Goal: Entertainment & Leisure: Consume media (video, audio)

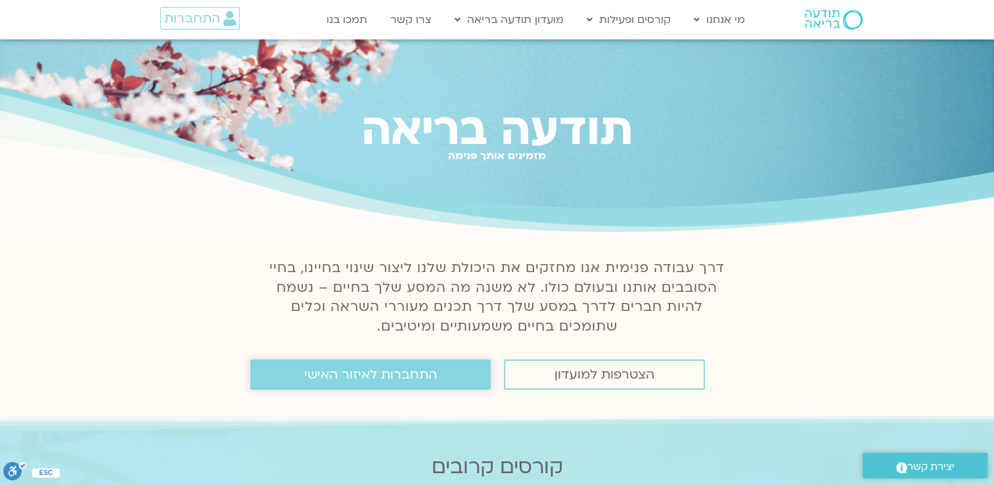
click at [398, 382] on span "התחברות לאיזור האישי" at bounding box center [370, 374] width 133 height 14
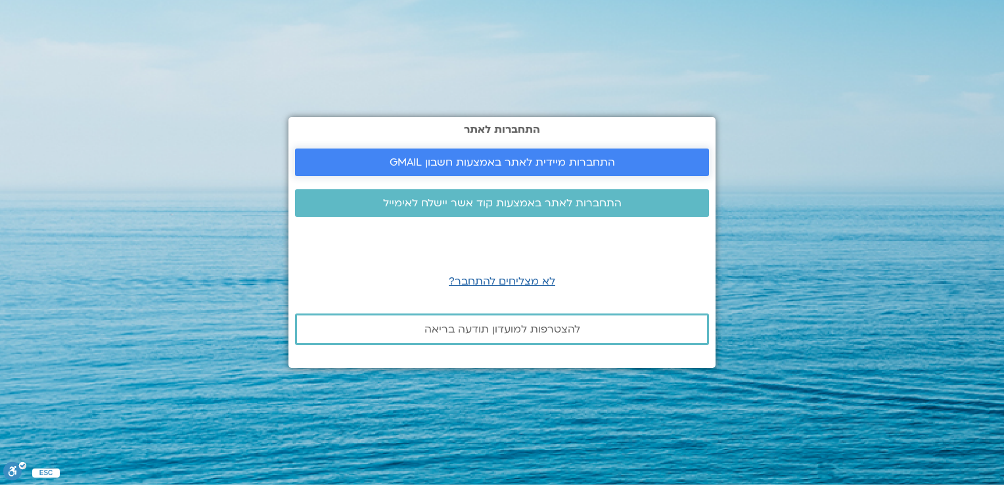
click at [540, 167] on span "התחברות מיידית לאתר באמצעות חשבון GMAIL" at bounding box center [502, 162] width 225 height 12
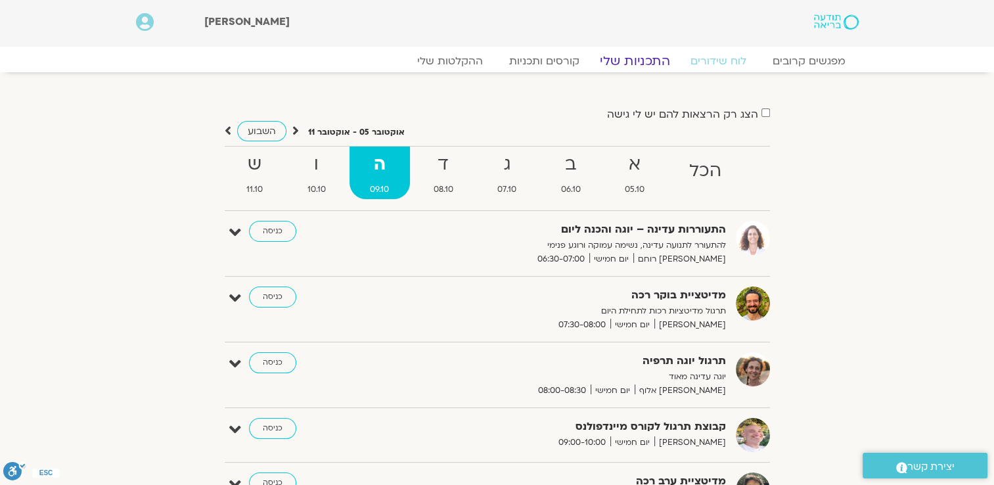
click at [647, 62] on link "התכניות שלי" at bounding box center [635, 61] width 102 height 16
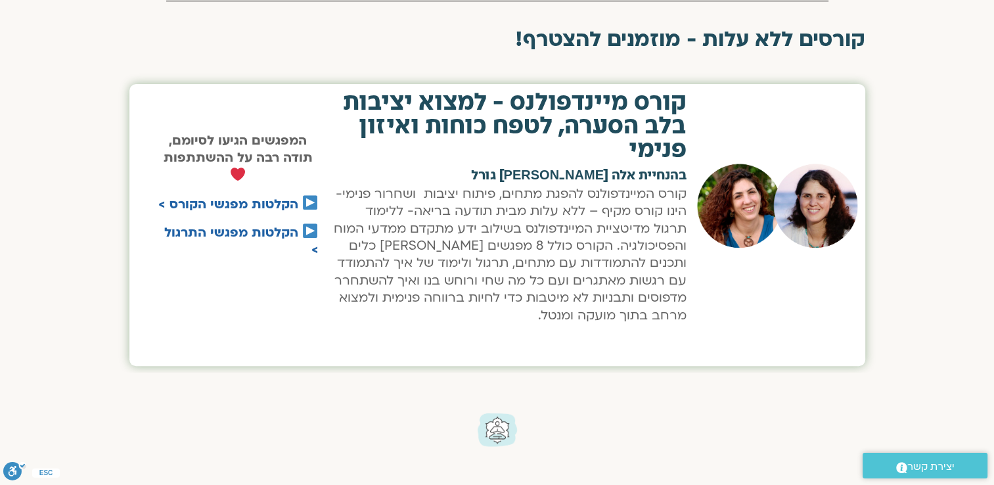
scroll to position [526, 0]
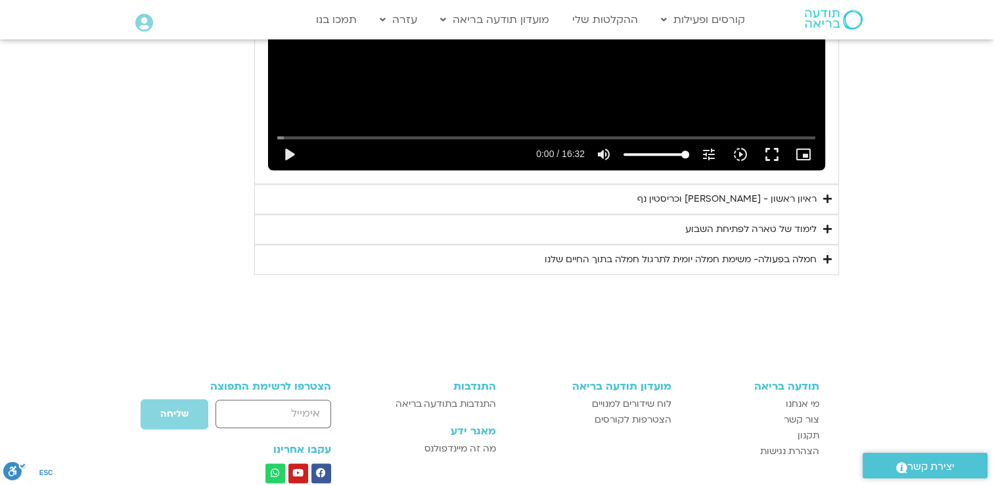
scroll to position [1585, 0]
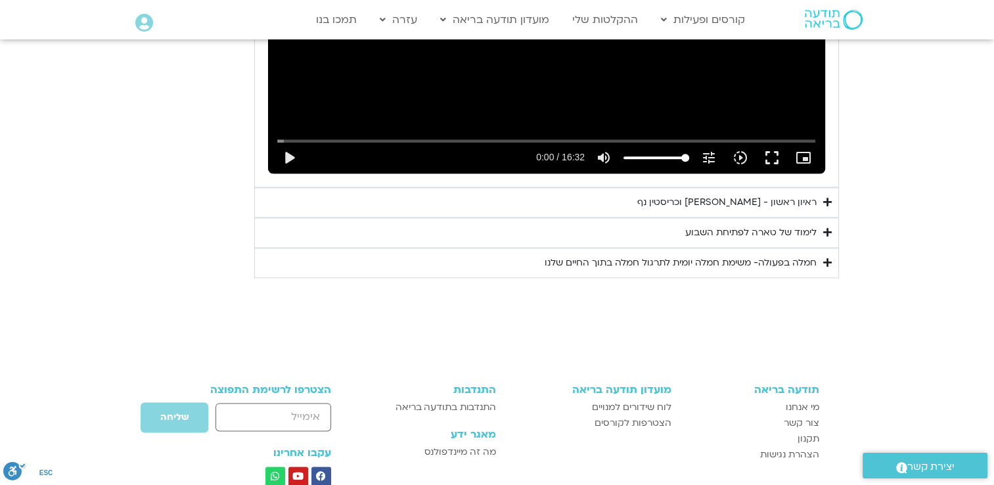
click at [726, 225] on div "לימוד של טארה לפתיחת השבוע" at bounding box center [750, 233] width 131 height 16
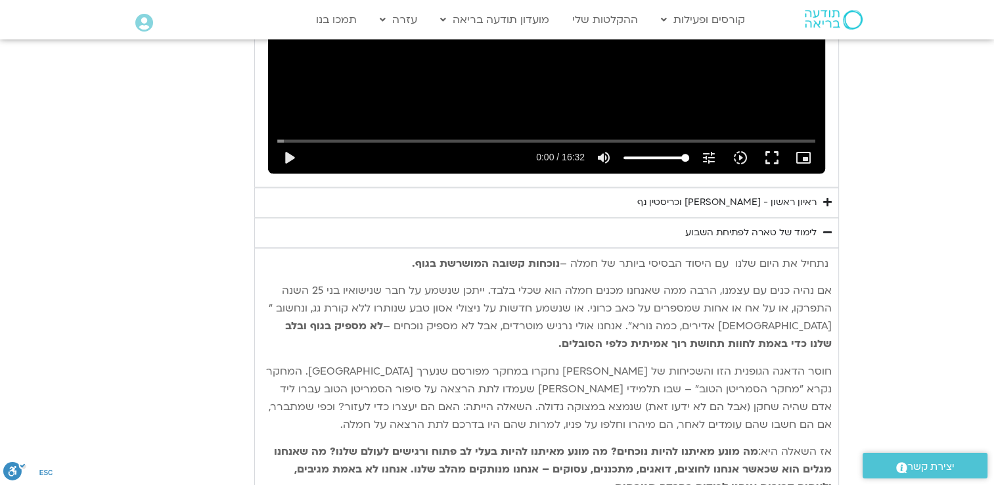
click at [711, 192] on summary "ראיון ראשון - [PERSON_NAME] וכריסטין נף" at bounding box center [546, 202] width 585 height 30
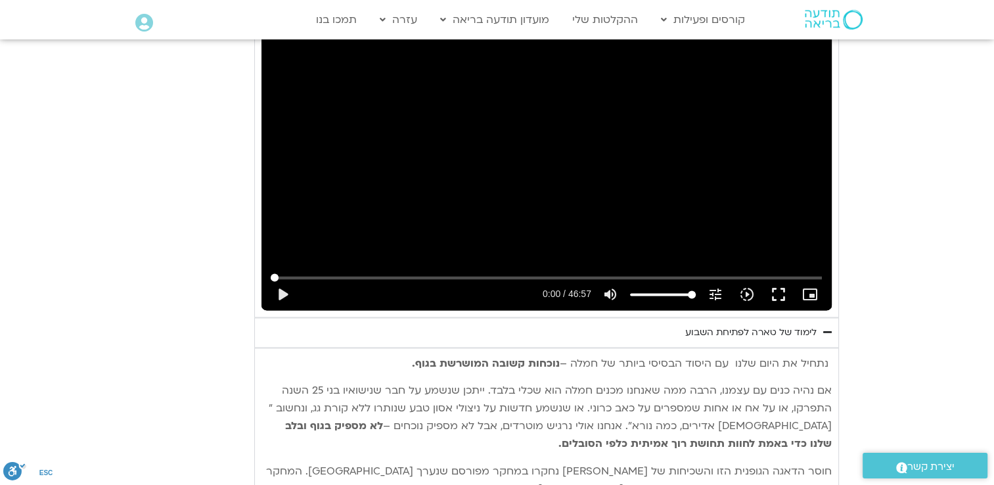
scroll to position [1848, 0]
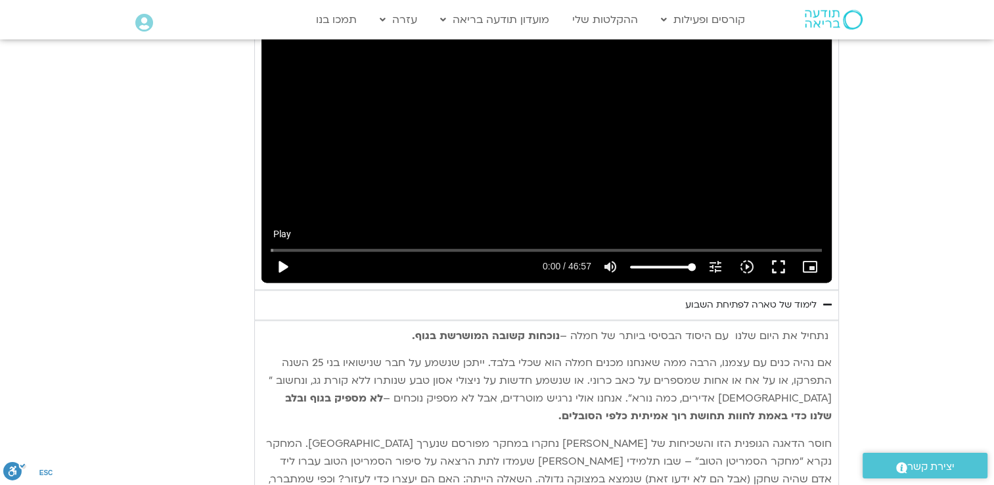
click at [273, 251] on button "play_arrow" at bounding box center [283, 267] width 32 height 32
click at [563, 246] on input "Seek" at bounding box center [546, 250] width 551 height 8
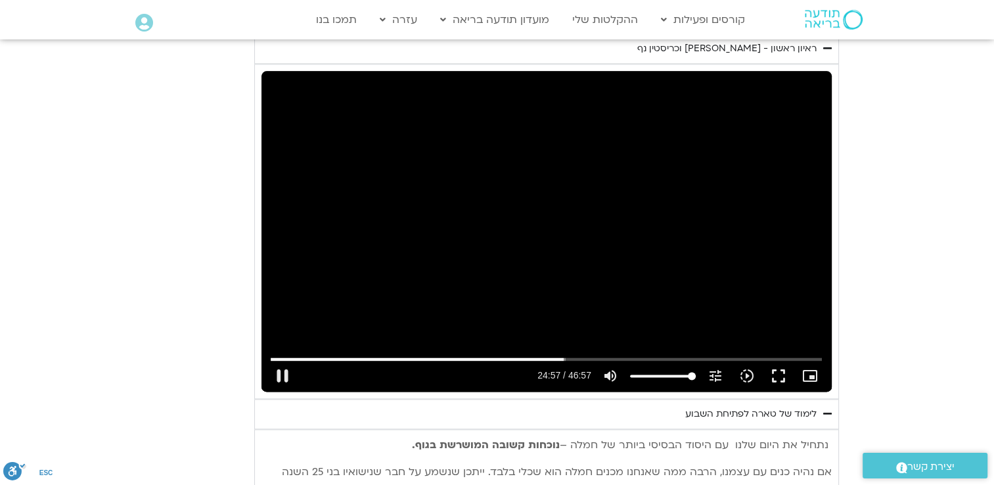
scroll to position [1717, 0]
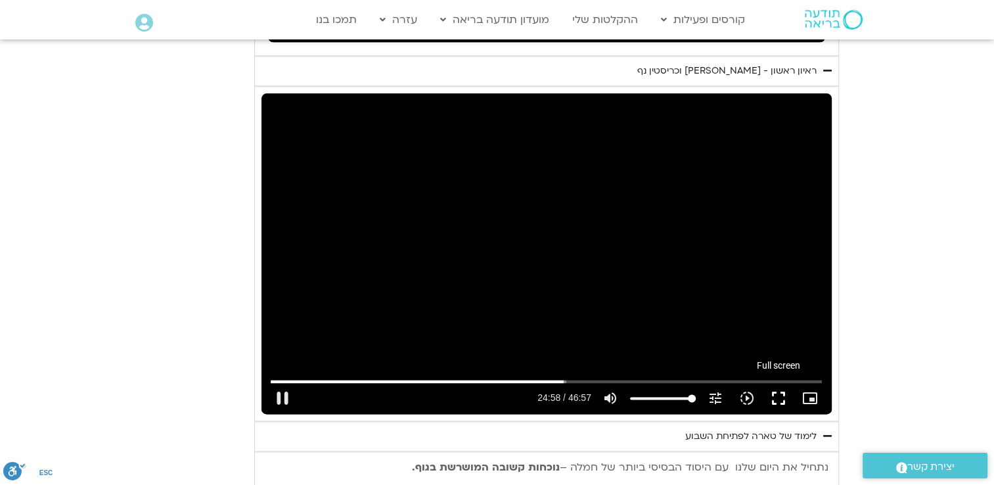
click at [781, 382] on button "fullscreen" at bounding box center [779, 398] width 32 height 32
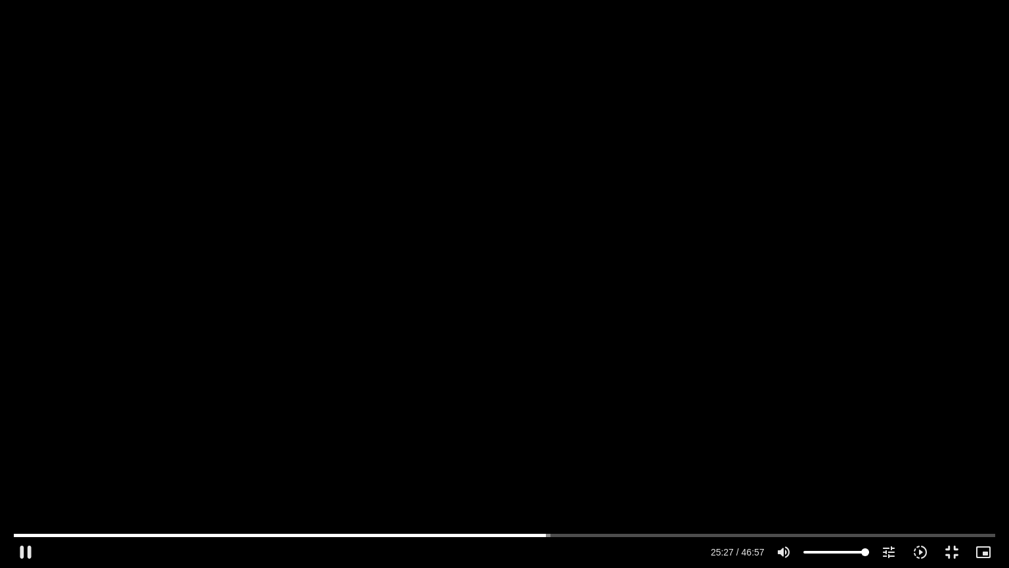
click at [447, 484] on div "Skip Ad 40:13 pause 25:27 / 46:57 volume_up Mute tune Resolution Auto 720p slow…" at bounding box center [504, 284] width 1009 height 568
click at [308, 274] on div "Skip Ad 40:13 play_arrow 25:27 / 46:57 volume_up Mute tune Resolution Auto 720p…" at bounding box center [504, 284] width 1009 height 568
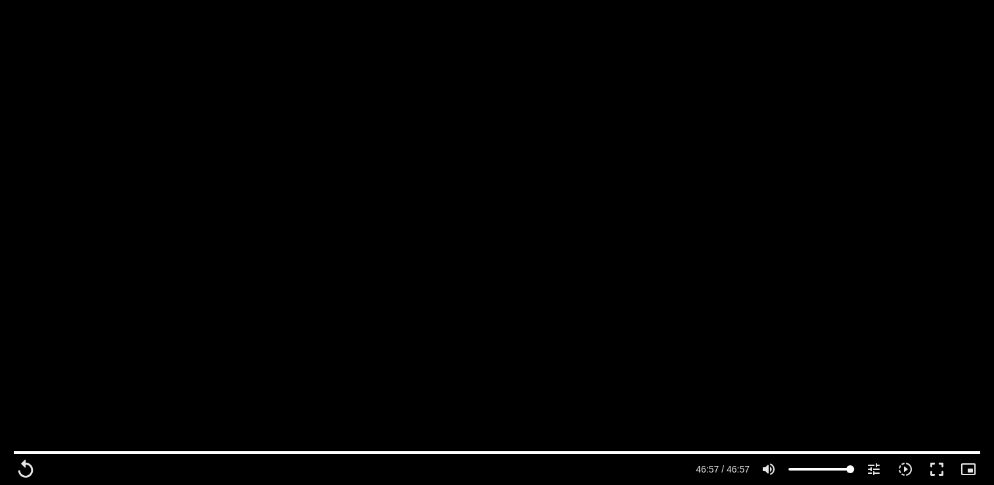
scroll to position [796, 0]
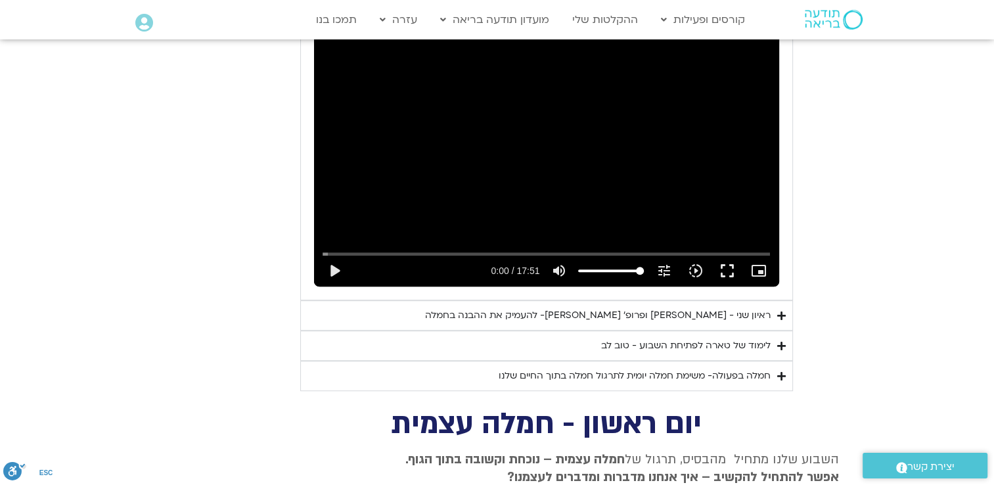
click at [714, 308] on div "ראיון שני - [PERSON_NAME] ופרופ׳ [PERSON_NAME]- להעמיק את ההבנה בחמלה" at bounding box center [598, 316] width 346 height 16
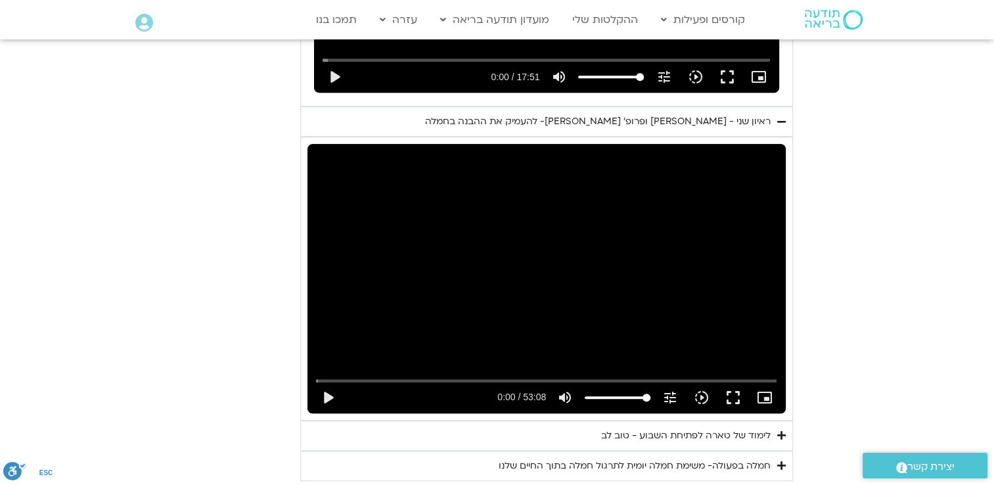
scroll to position [994, 0]
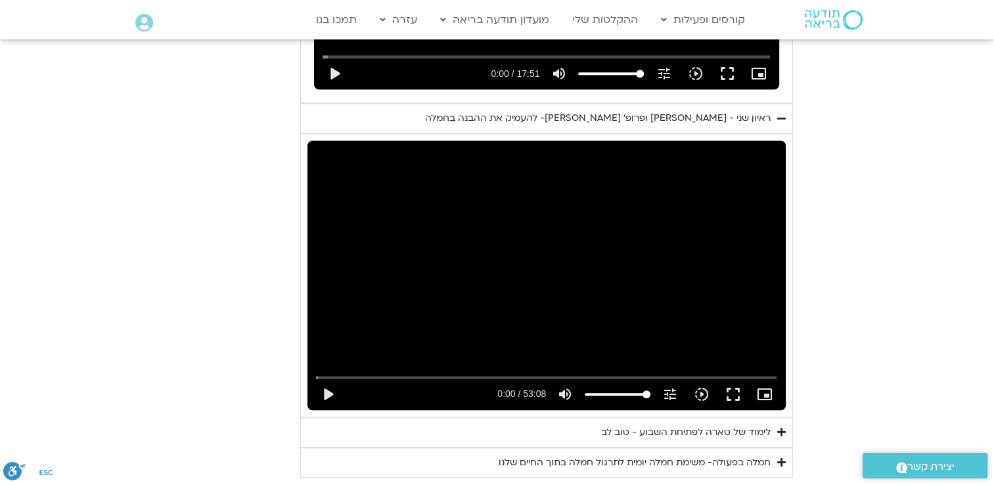
click at [681, 425] on div "לימוד של טארה לפתיחת השבוע - טוב לב" at bounding box center [686, 433] width 170 height 16
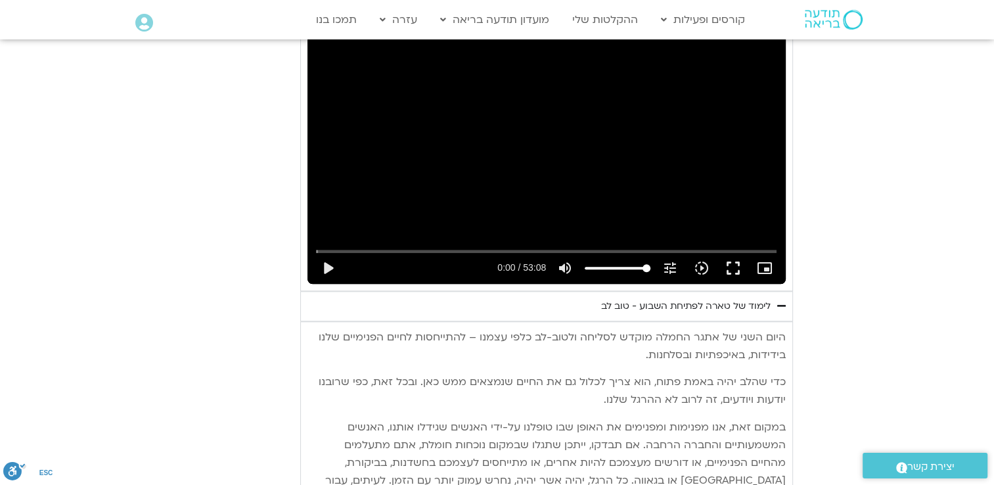
scroll to position [1125, 0]
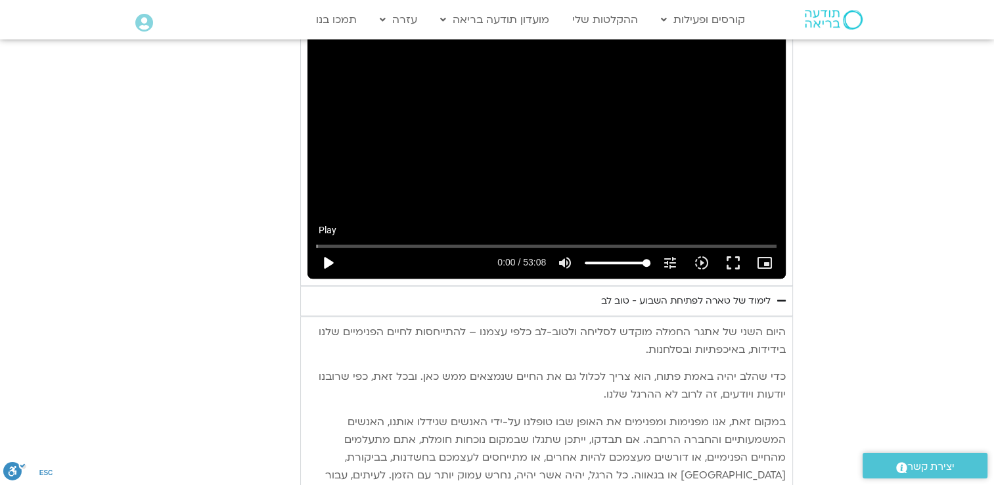
click at [331, 247] on button "play_arrow" at bounding box center [328, 263] width 32 height 32
type input "2817.733333"
type input "0.002712"
type input "2817.733333"
type input "0.091486"
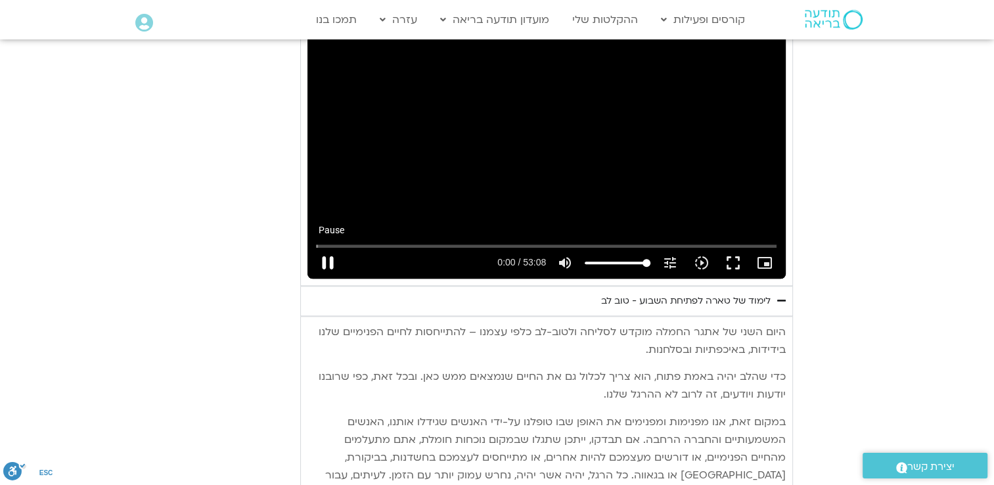
type input "2817.733333"
type input "0.21707"
type input "2817.733333"
type input "0.357562"
type input "2817.733333"
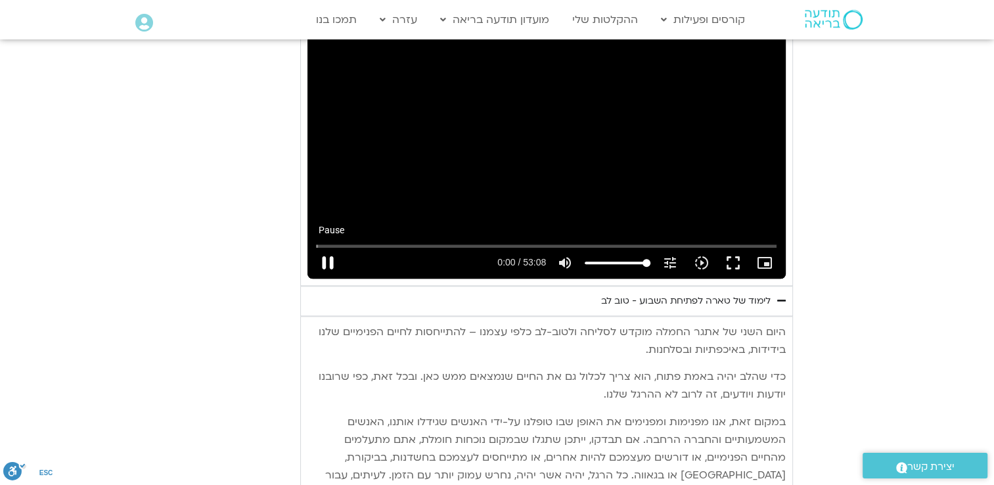
type input "0.490691"
type input "2817.733333"
type input "0.621761"
type input "2817.733333"
type input "0.750529"
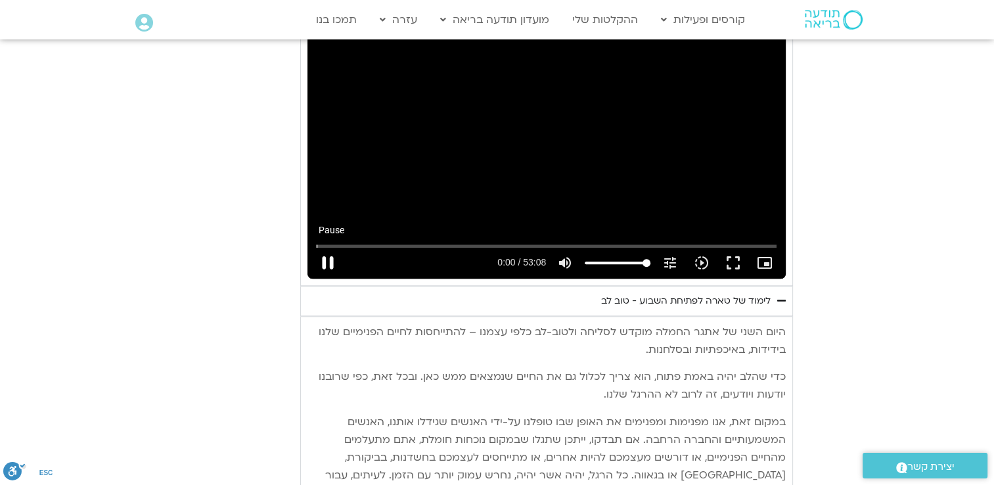
type input "2817.733333"
type input "0.87558"
type input "2817.733333"
type input "1.005511"
type input "2817.733333"
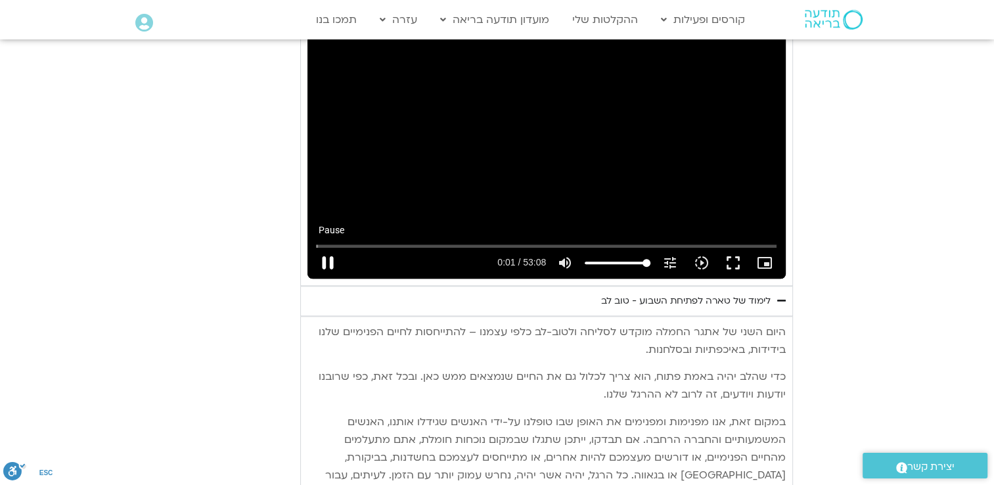
type input "1.134312"
type input "2817.733333"
type input "1.272901"
type input "2817.733333"
type input "1.400744"
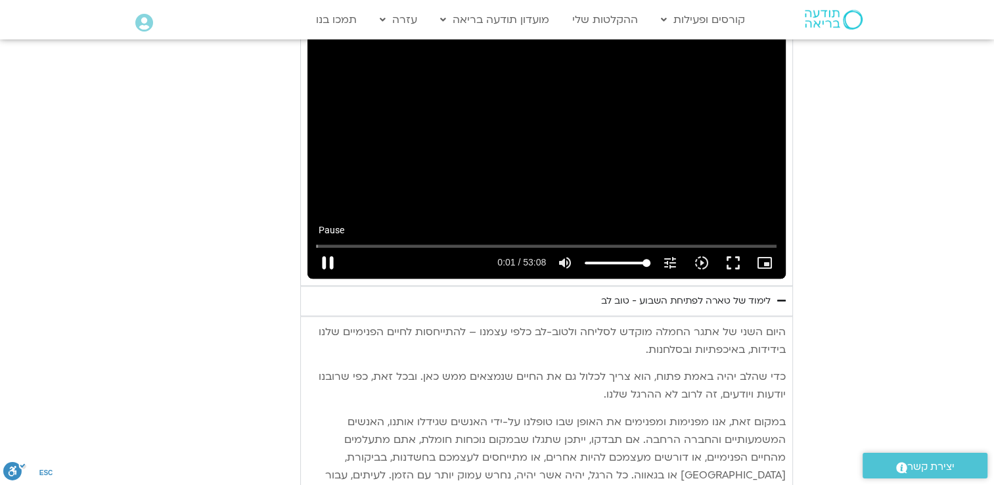
type input "2817.733333"
type input "1.540179"
type input "2817.733333"
type input "1.668312"
type input "2817.733333"
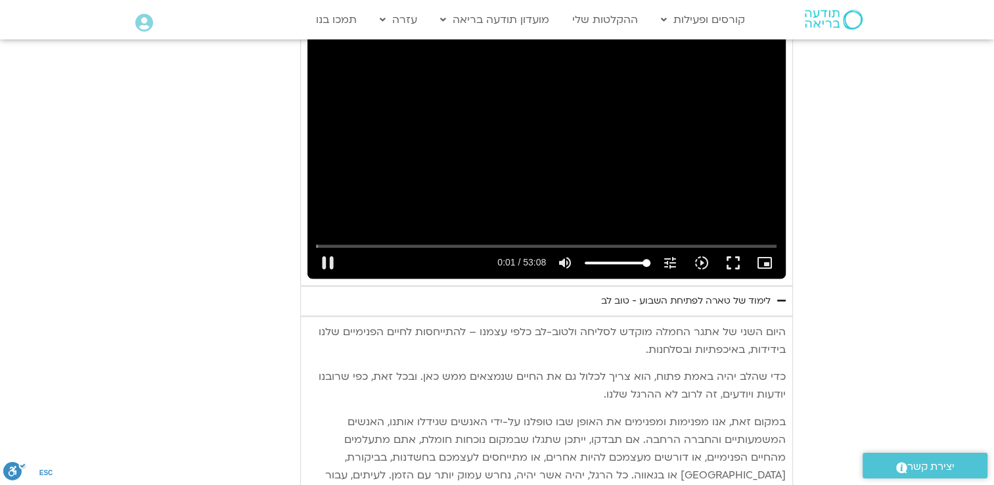
type input "1.781263"
type input "2817.733333"
type input "1.907724"
type input "2817.733333"
type input "2.057184"
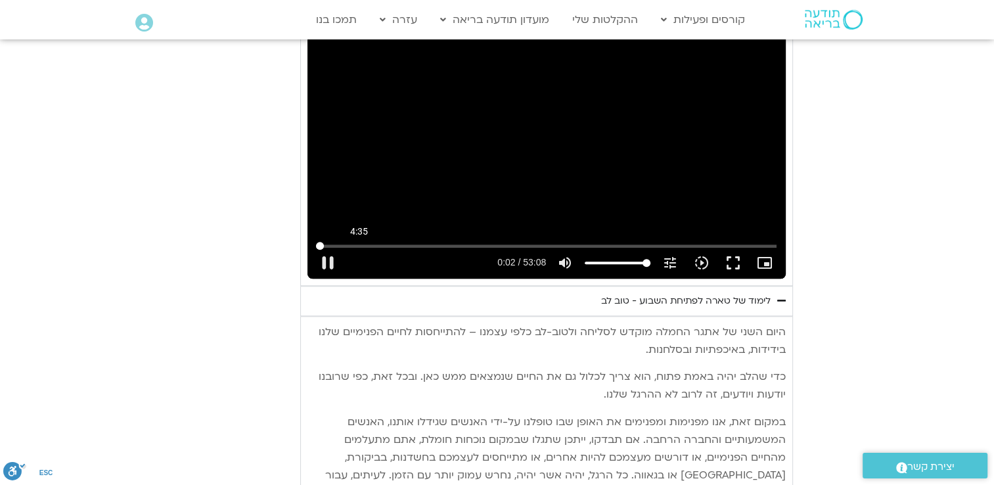
type input "2817.733333"
type input "2.166175"
type input "2817.733333"
type input "2.284647"
type input "2817.733333"
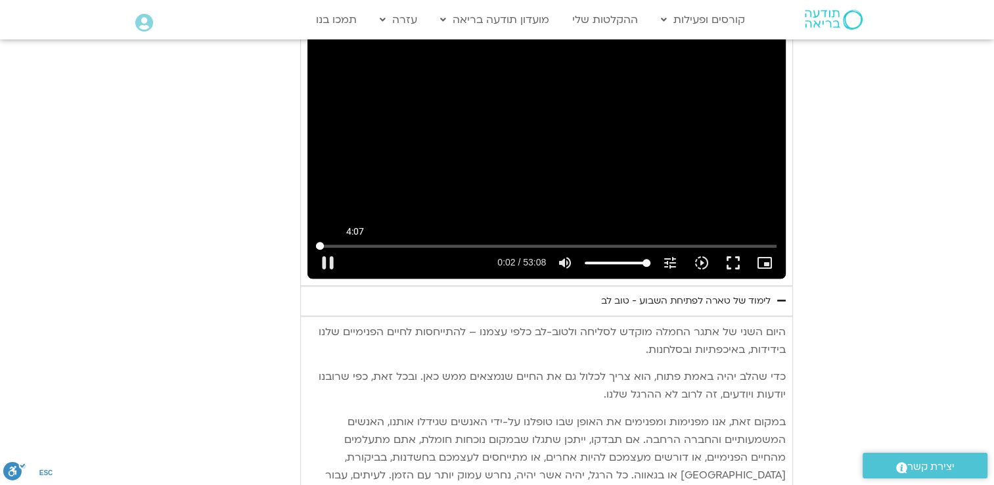
type input "2.415049"
type input "2817.733333"
type input "2.54413"
type input "2817.733333"
type input "251.032022036658"
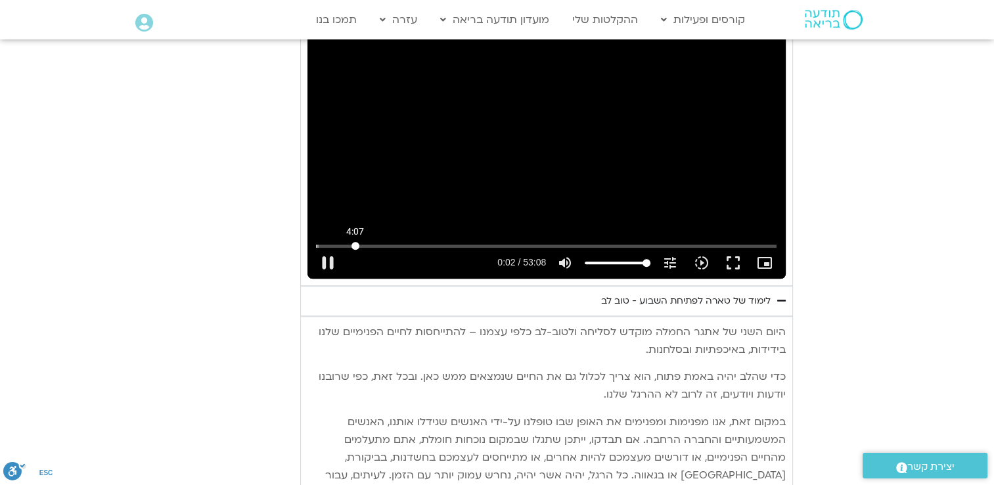
type input "2817.733333"
click at [355, 242] on input "Seek" at bounding box center [546, 246] width 461 height 8
type input "251.032022"
type input "2817.733333"
type input "251.096072"
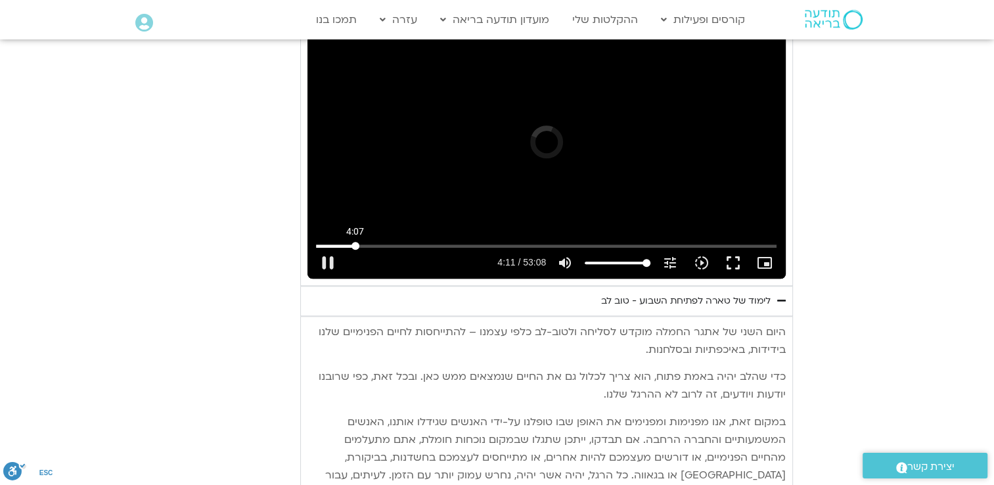
type input "2817.733333"
type input "251.204251"
type input "2817.733333"
type input "251.320015"
type input "2817.733333"
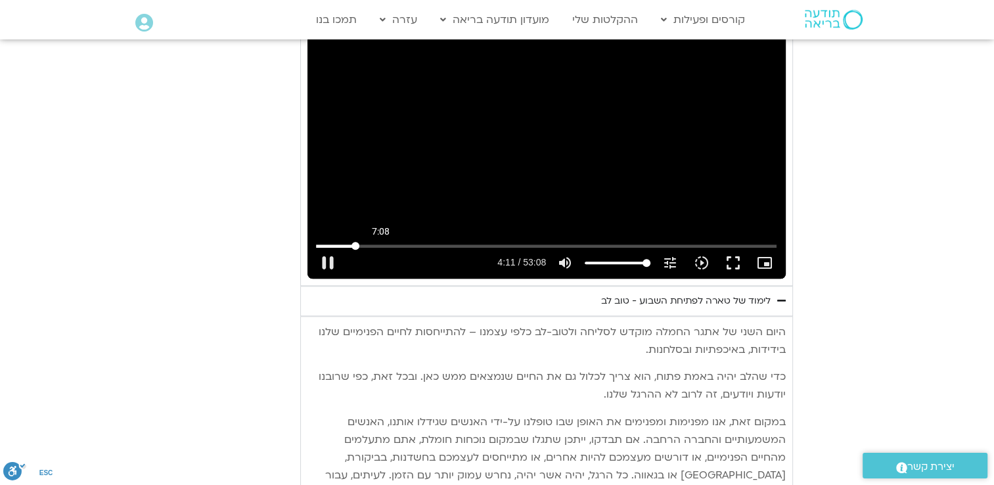
type input "251.462122"
type input "2817.733333"
type input "251.59187"
type input "2817.733333"
type input "251.715791"
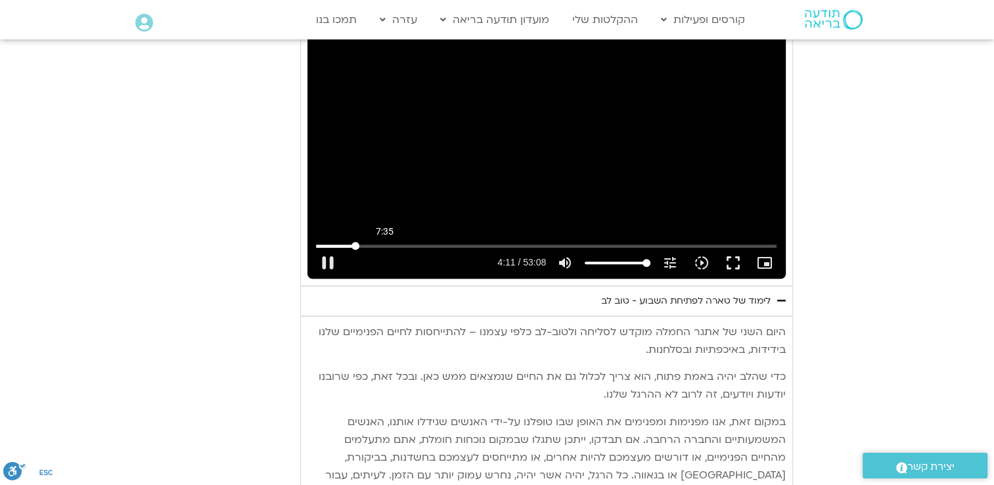
type input "2817.733333"
type input "251.843898"
type input "2817.733333"
type input "251.970401"
type input "2817.733333"
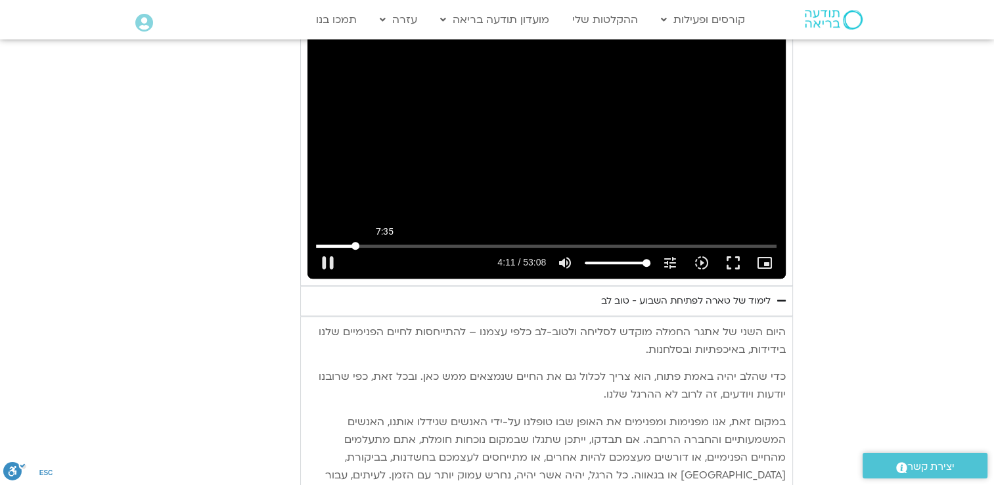
type input "252.101874"
type input "2817.733333"
type input "252.228248"
type input "2817.733333"
type input "252.363731"
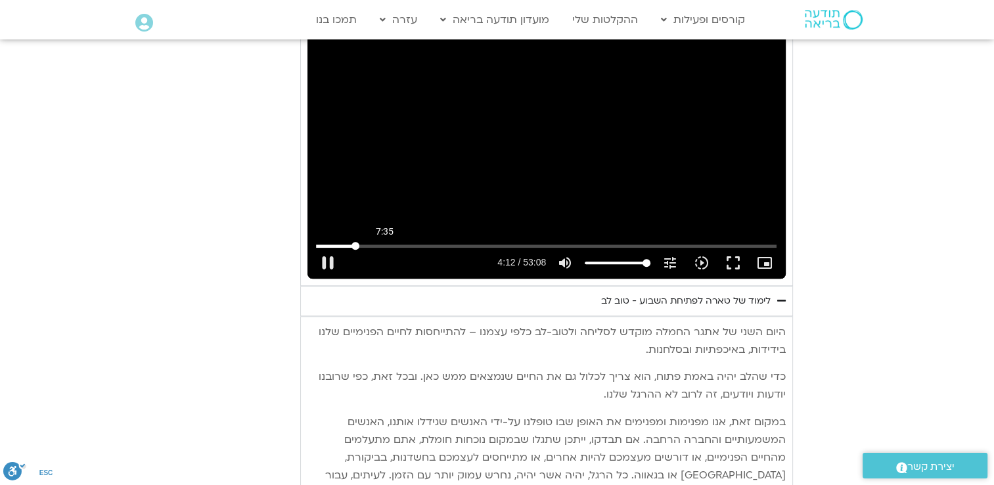
type input "2817.733333"
type input "252.495745"
type input "2817.733333"
type input "252.637231"
type input "2817.733333"
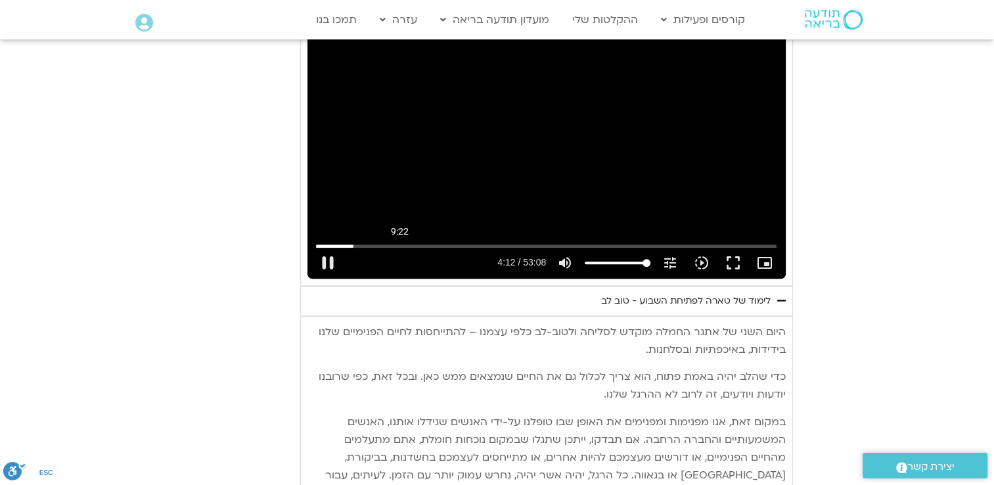
type input "252.763312"
type input "2817.733333"
type input "252.886851"
type input "2817.733333"
type input "253.01078"
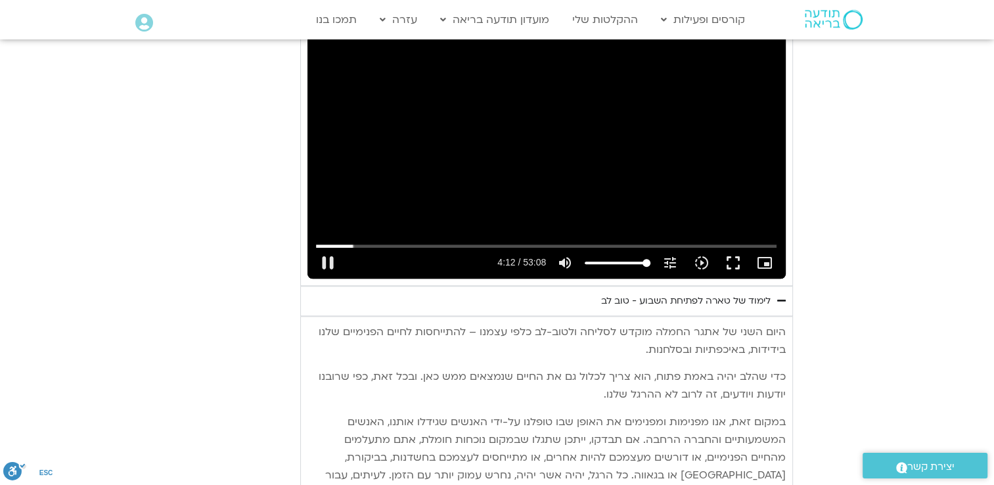
type input "2817.733333"
type input "253.153267"
type input "2817.733333"
type input "253.278195"
type input "2817.733333"
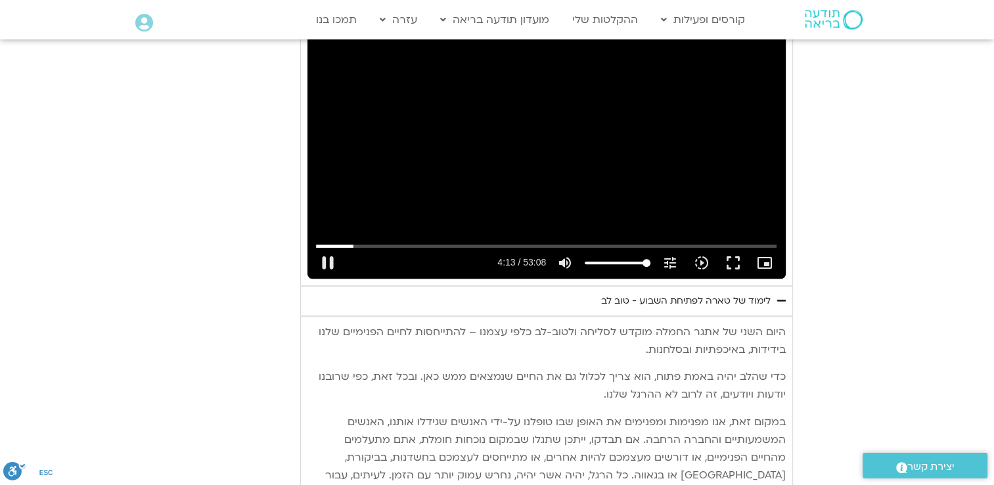
type input "253.327846"
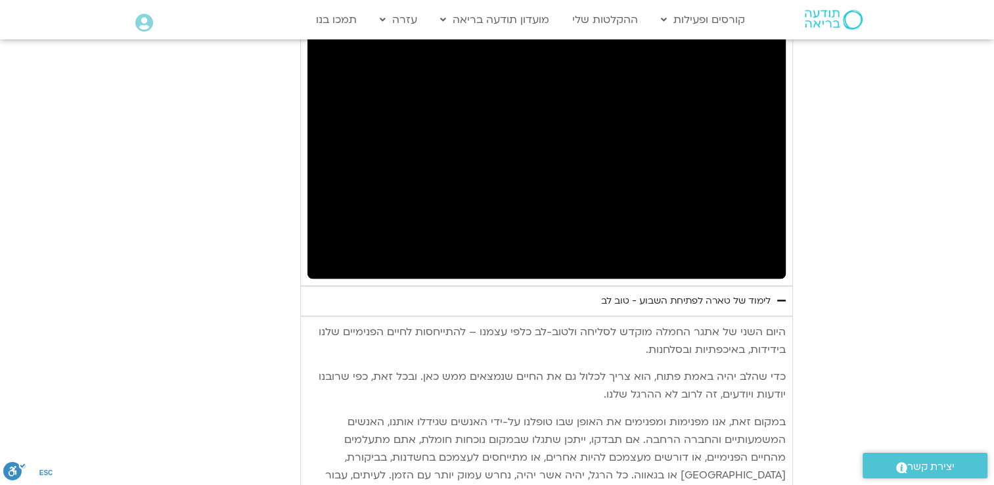
type input "2817.733333"
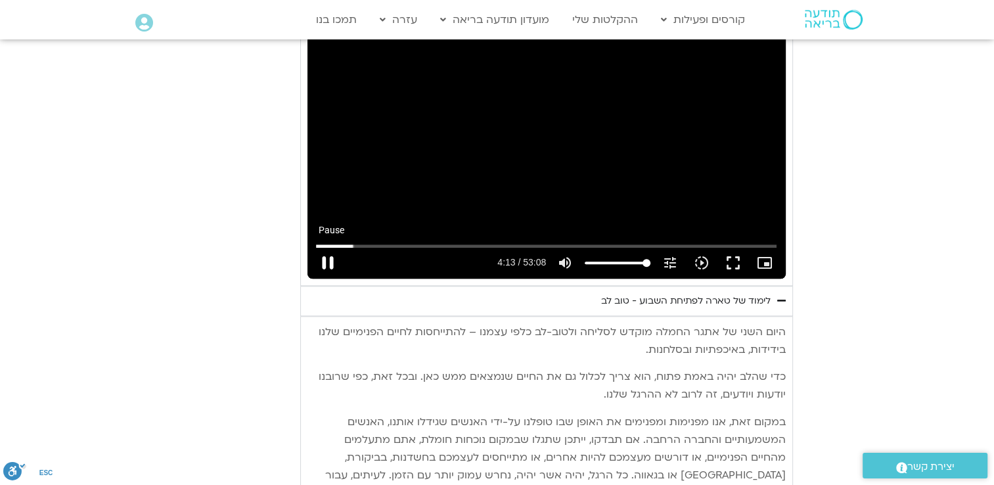
type input "253.678031"
type input "2817.733333"
type input "253.806897"
type input "2817.733333"
type input "253.920097"
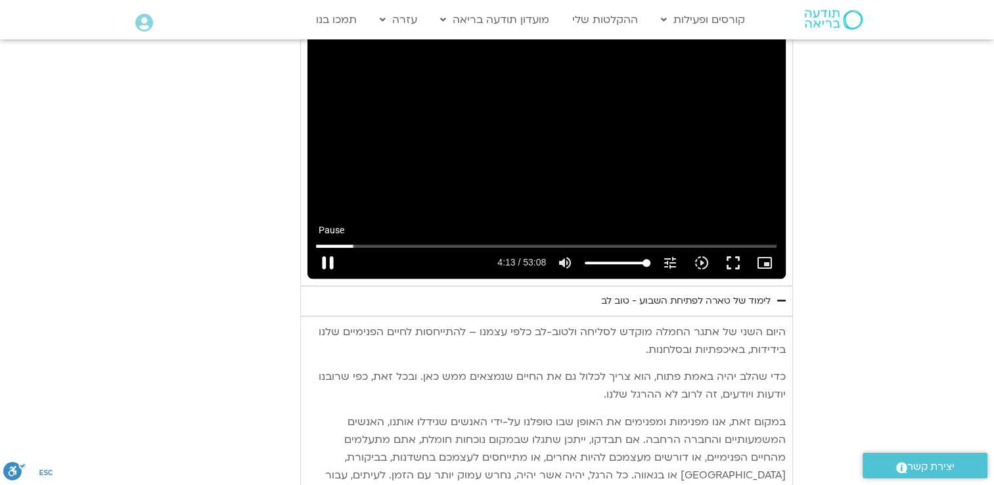
type input "2817.733333"
type input "254.043652"
type input "2817.733333"
type input "254.199063"
type input "2817.733333"
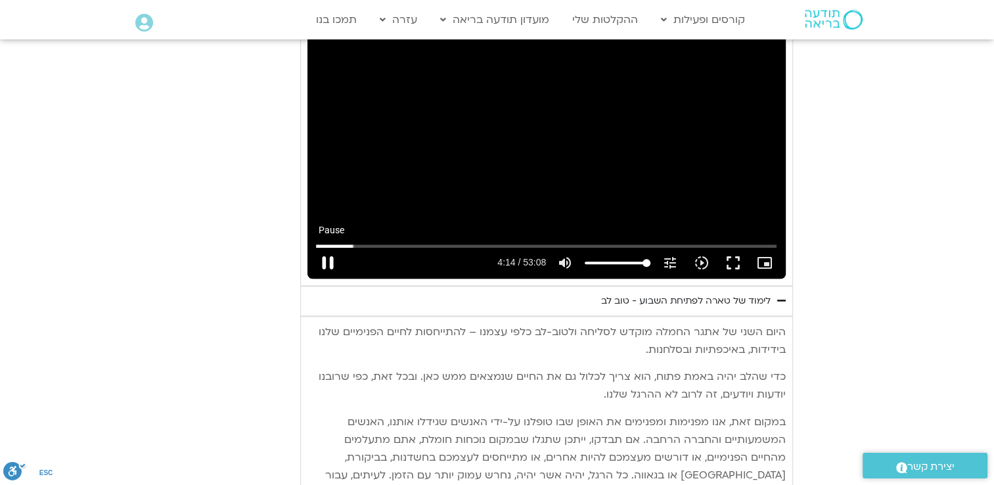
type input "254.298499"
type input "2817.733333"
type input "254.427962"
type input "2817.733333"
type input "254.553189"
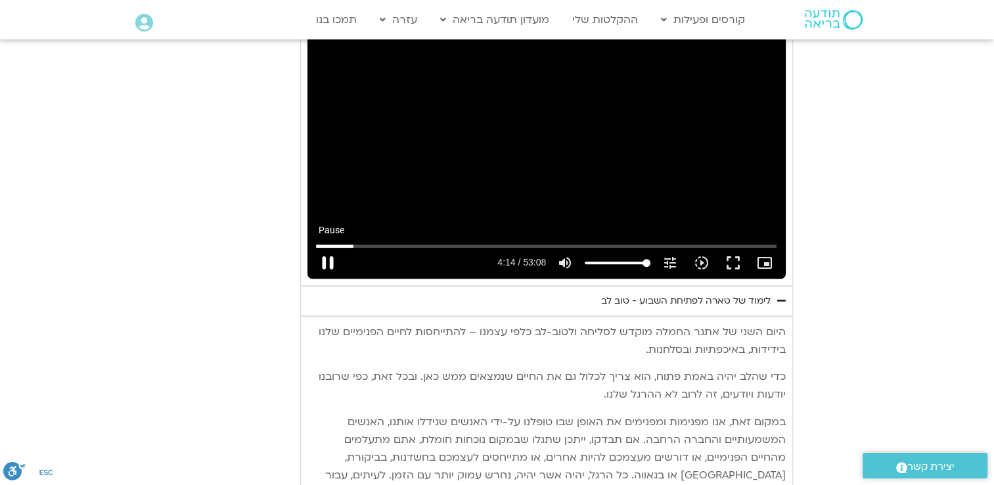
type input "2817.733333"
type input "254.678656"
type input "2817.733333"
type input "254.818883"
type input "2817.733333"
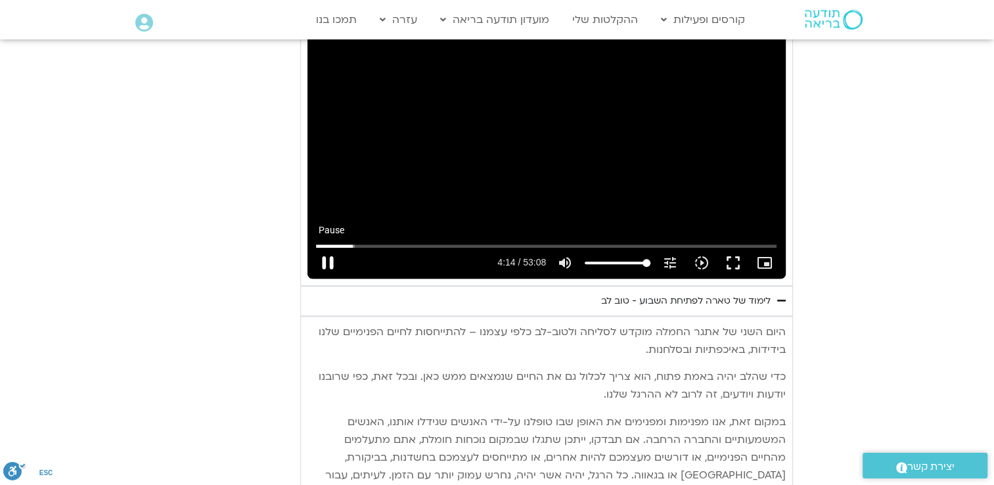
type input "254.937285"
type input "2817.733333"
type input "255.069478"
type input "2817.733333"
type input "255.199652"
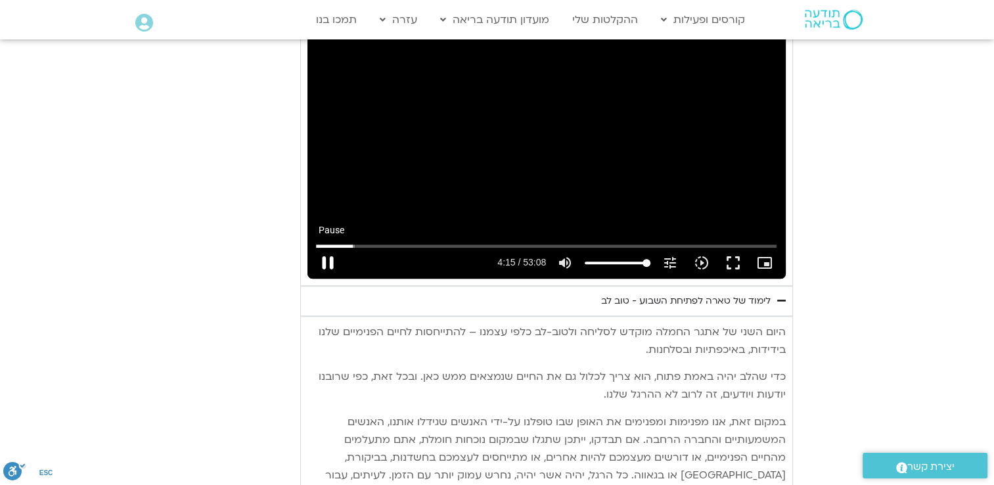
type input "2817.733333"
type input "255.327503"
type input "2817.733333"
type input "255.453811"
type input "2817.733333"
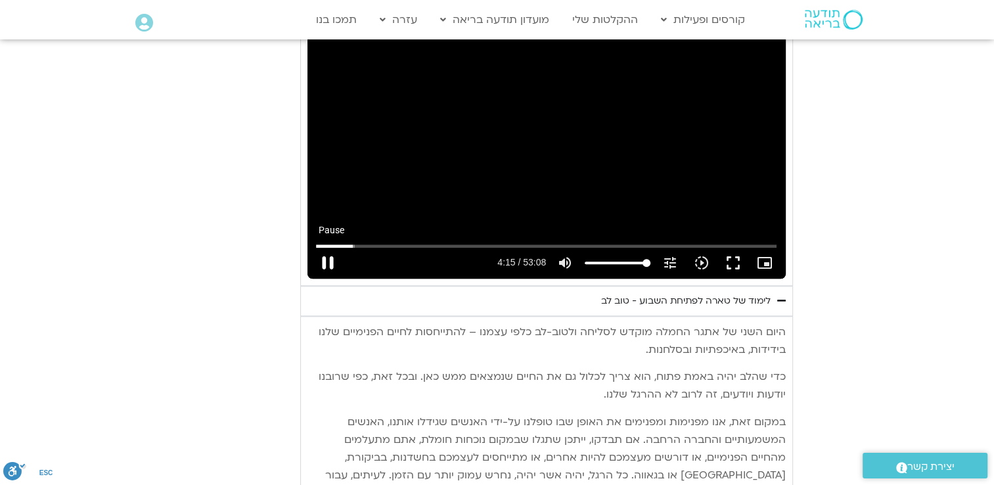
type input "255.585121"
type input "2817.733333"
type input "255.733337"
type input "2817.733333"
type input "255.860817"
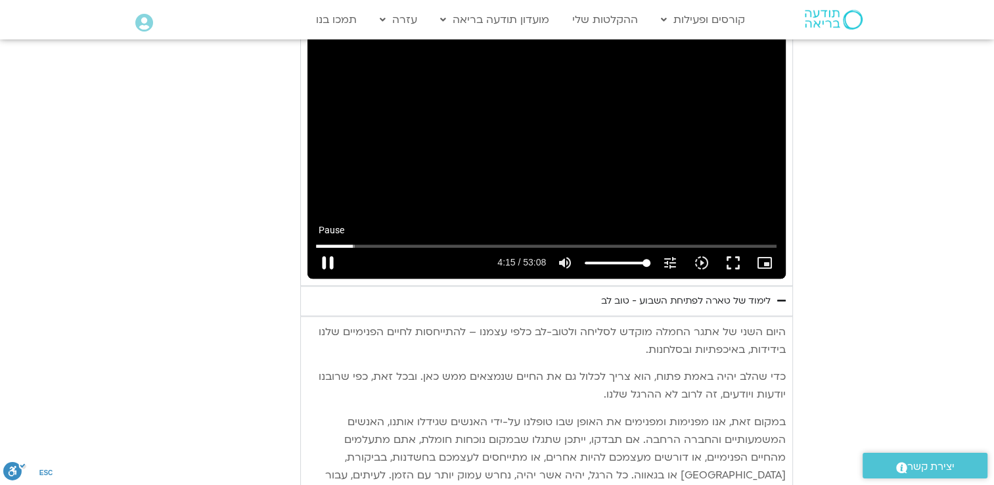
type input "2817.733333"
type input "255.986641"
type input "2817.733333"
type input "256.118814"
type input "2817.733333"
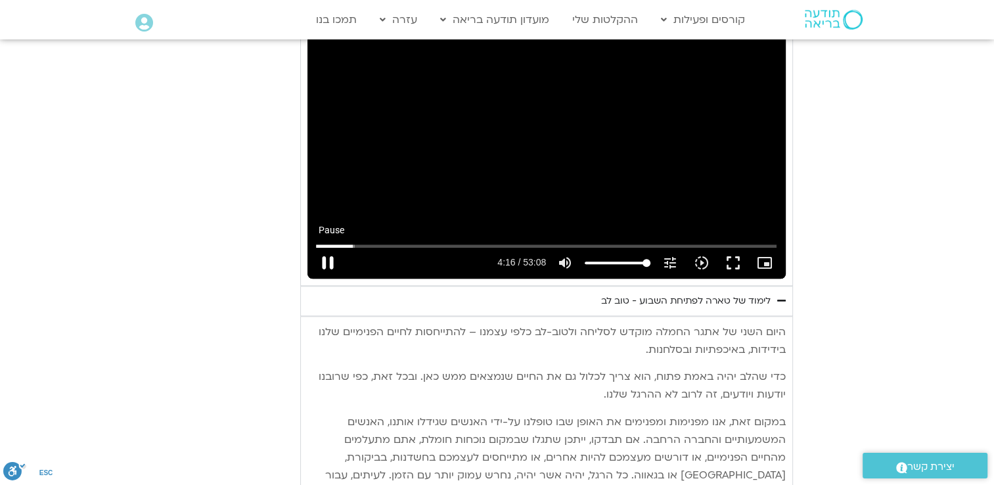
type input "256.245406"
type input "2817.733333"
type input "256.377096"
type input "2817.733333"
type input "256.503555"
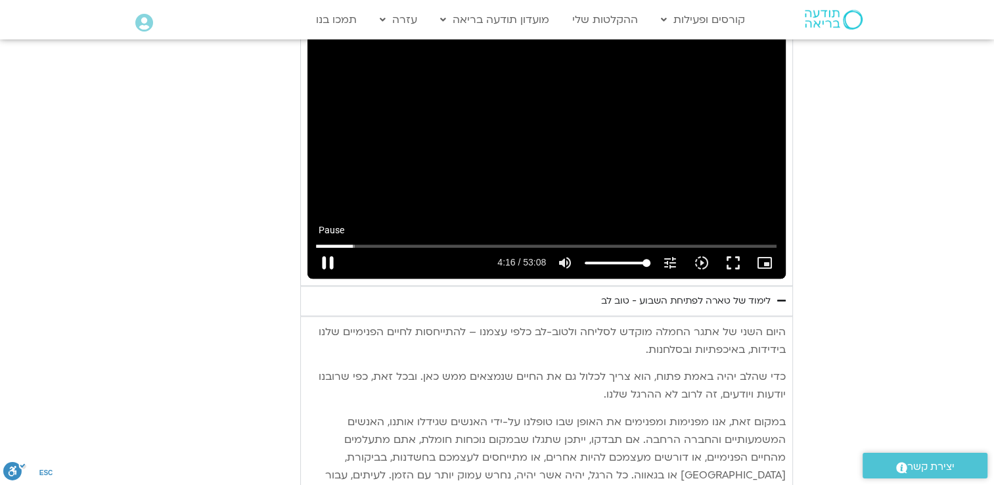
type input "2817.733333"
type input "256.629988"
type input "2817.733333"
type input "256.761875"
type input "2817.733333"
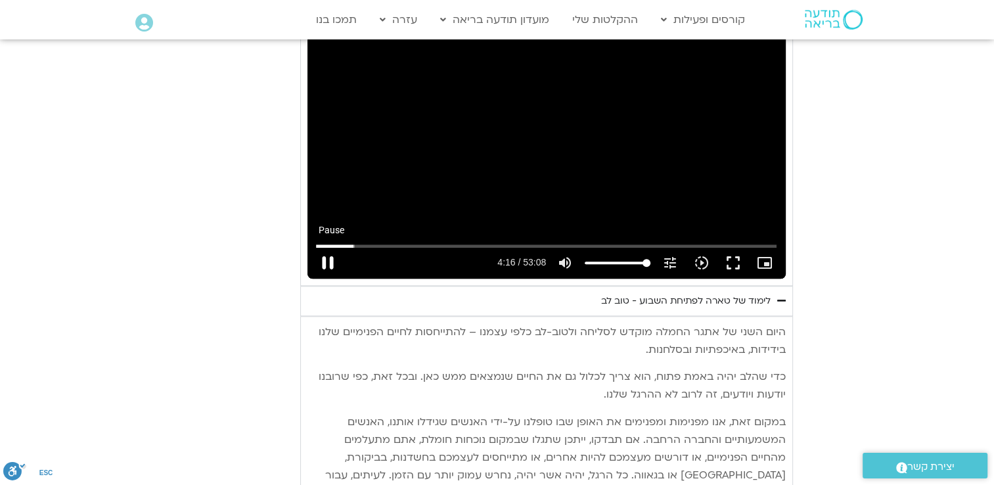
type input "256.893076"
type input "2817.733333"
type input "257.04573"
type input "2817.733333"
type input "257.169277"
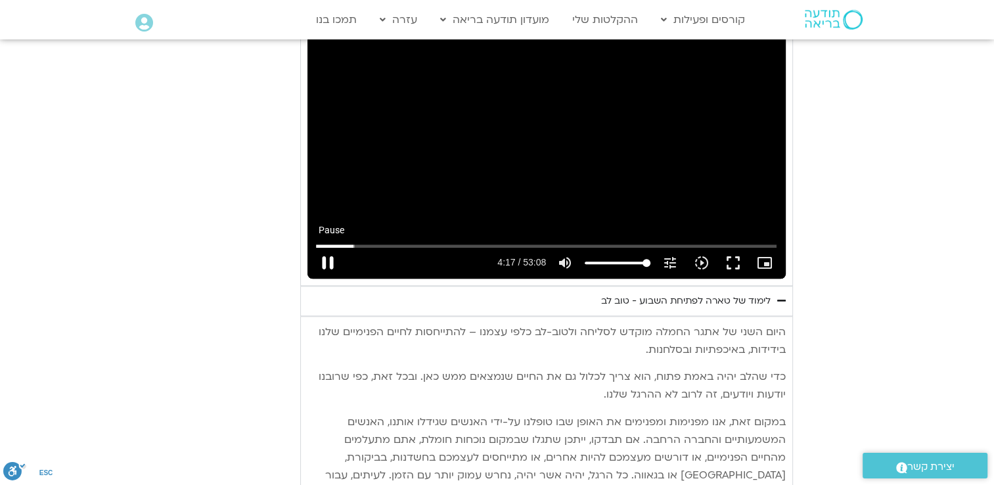
type input "2817.733333"
type input "257.284094"
type input "2817.733333"
type input "257.41788"
type input "2817.733333"
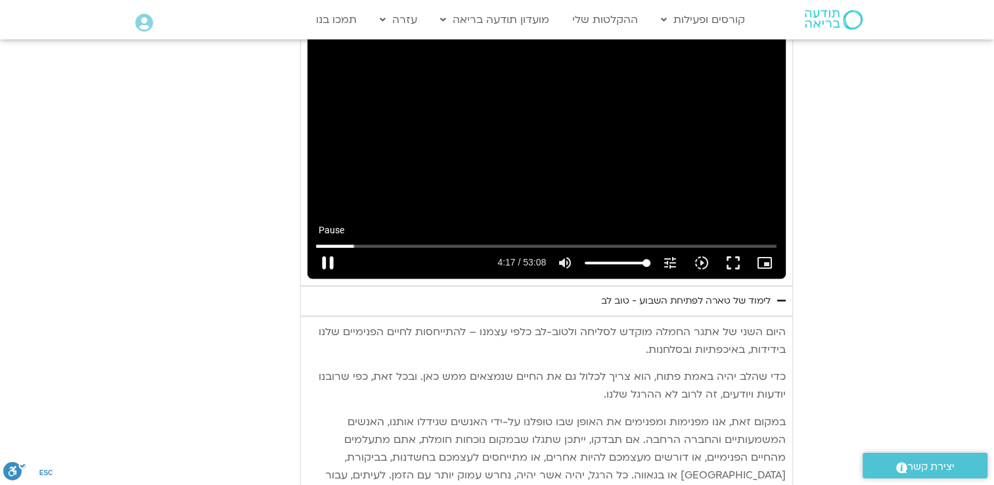
click at [327, 247] on button "pause" at bounding box center [328, 263] width 32 height 32
type input "257.474955"
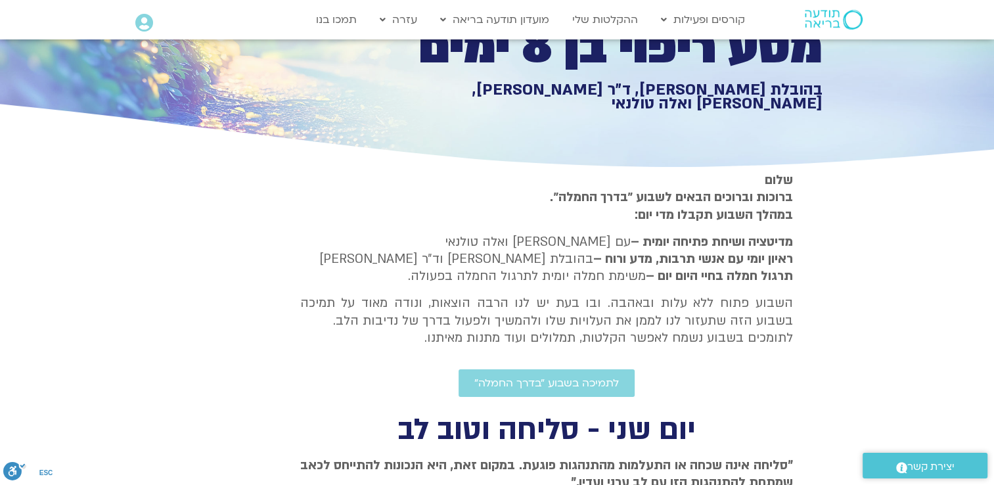
scroll to position [139, 0]
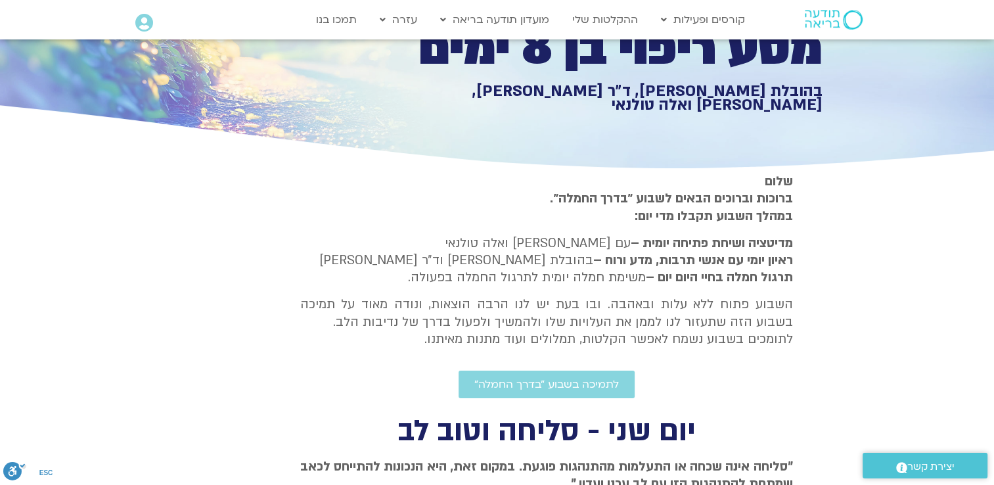
type input "2817.733333"
